Goal: Information Seeking & Learning: Learn about a topic

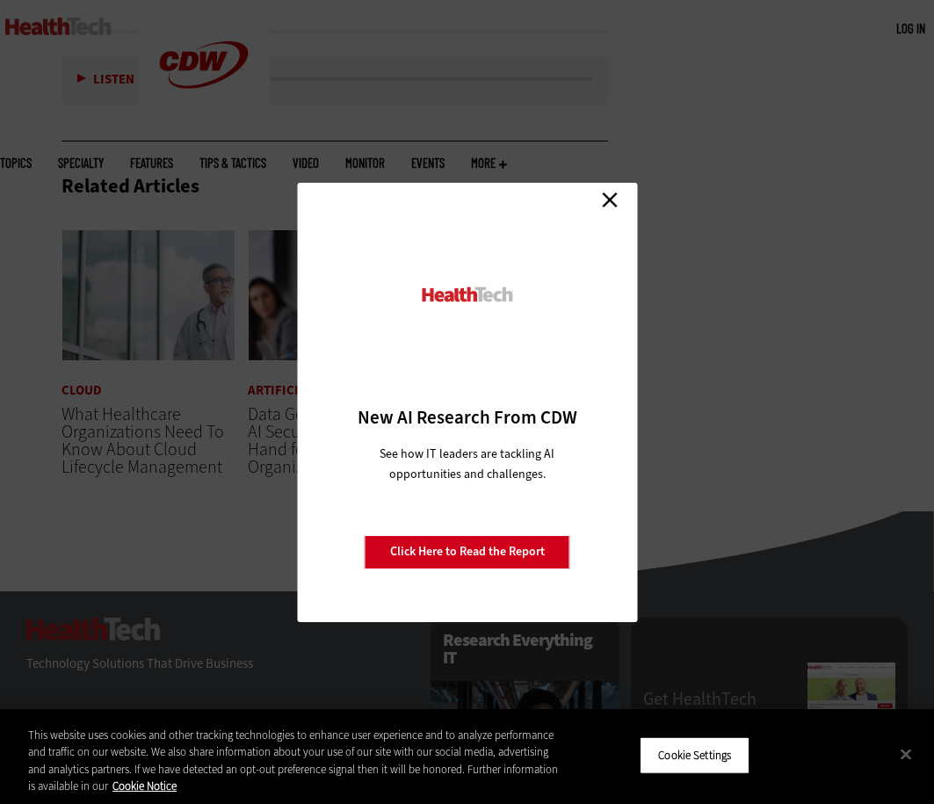
scroll to position [3840, 0]
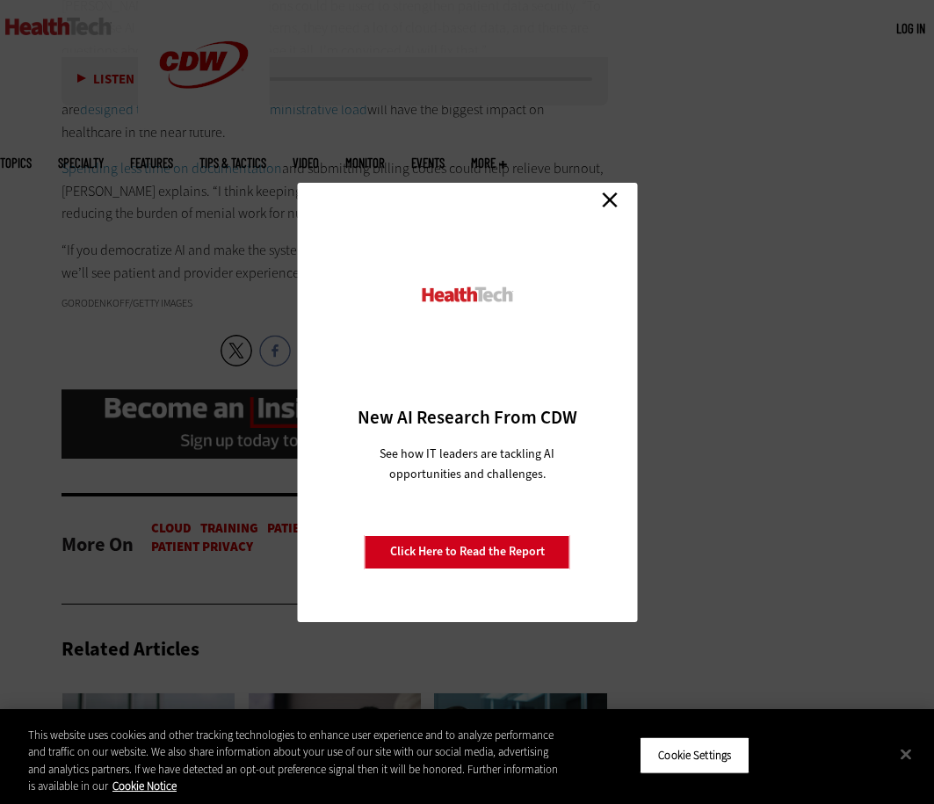
click at [613, 195] on link "Close" at bounding box center [610, 200] width 26 height 26
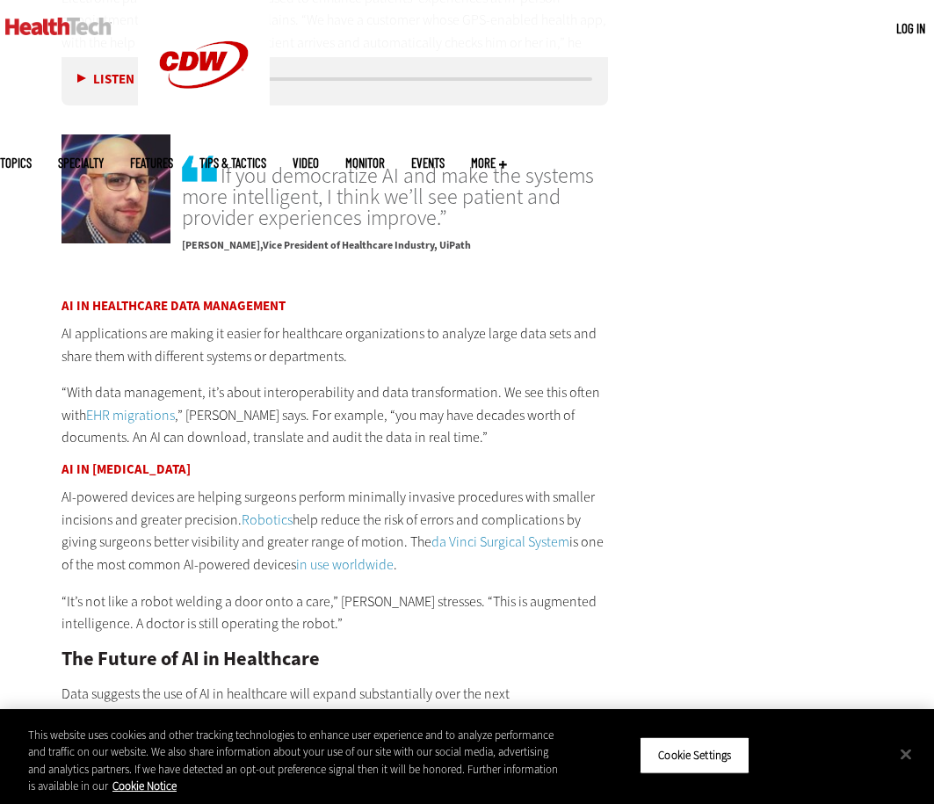
scroll to position [2990, 0]
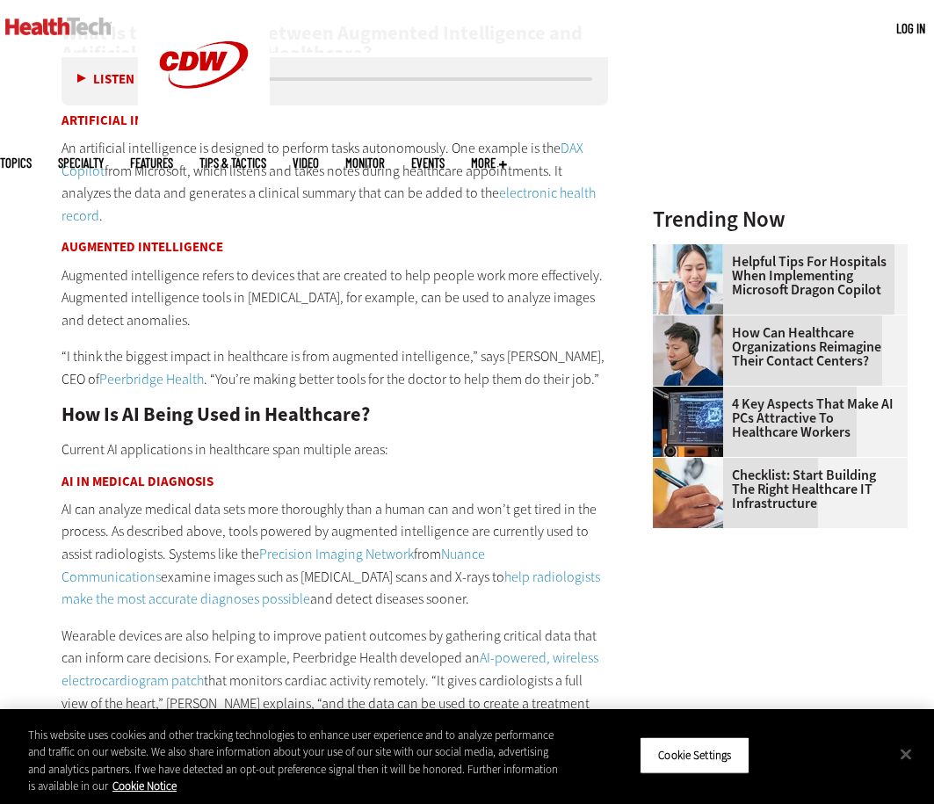
scroll to position [1795, 0]
